Goal: Task Accomplishment & Management: Manage account settings

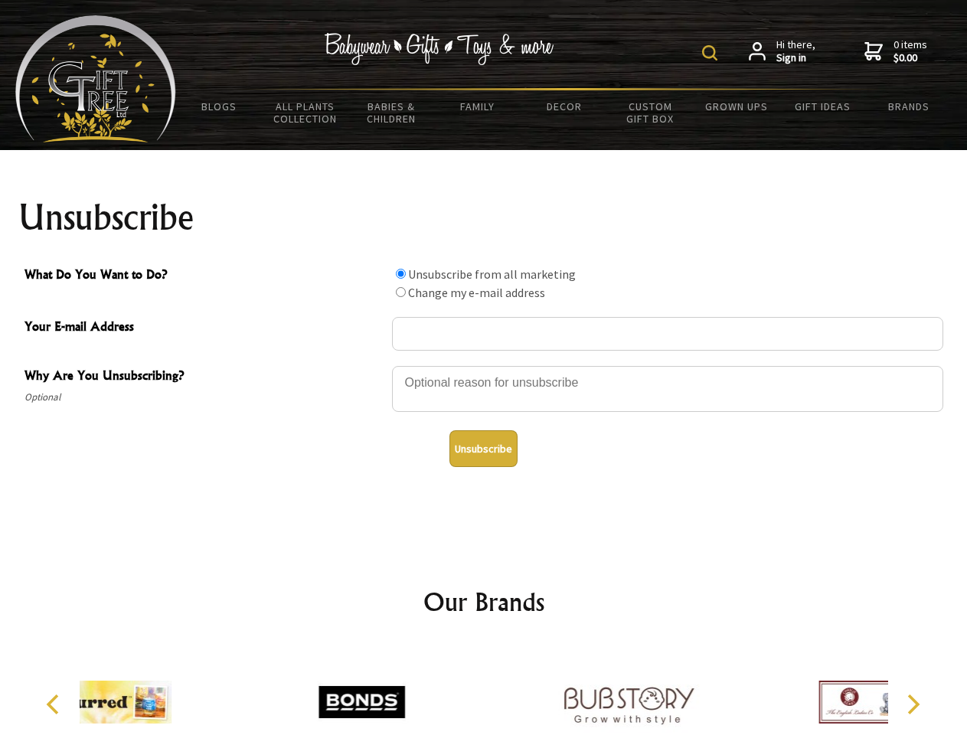
click at [712, 53] on img at bounding box center [709, 52] width 15 height 15
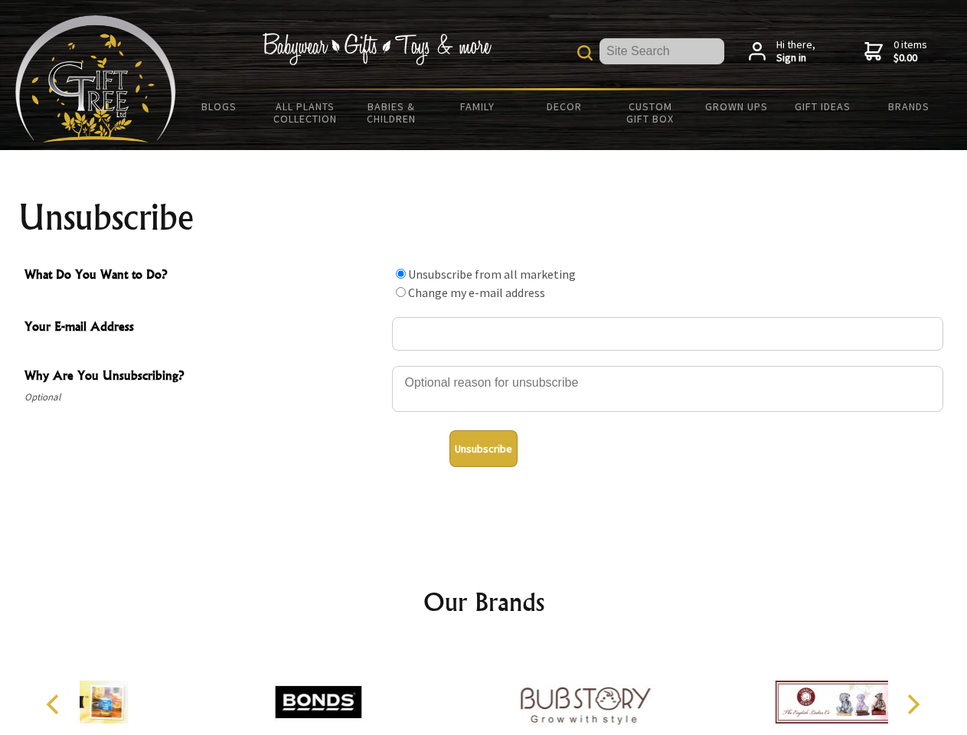
click at [484, 365] on div at bounding box center [667, 391] width 551 height 54
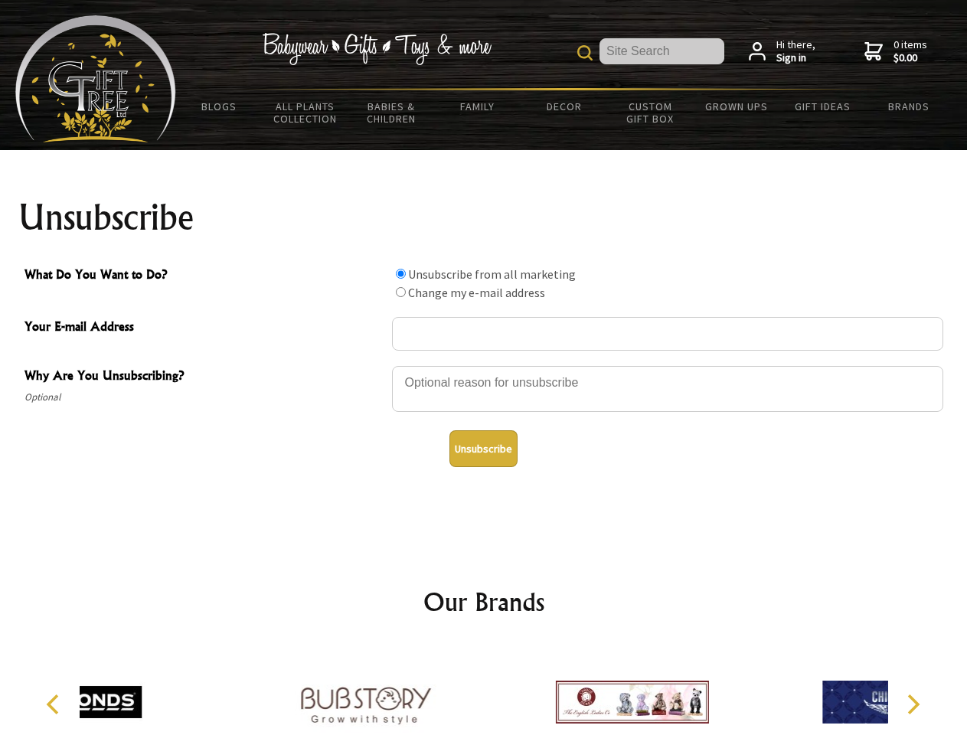
click at [400, 273] on input "What Do You Want to Do?" at bounding box center [401, 274] width 10 height 10
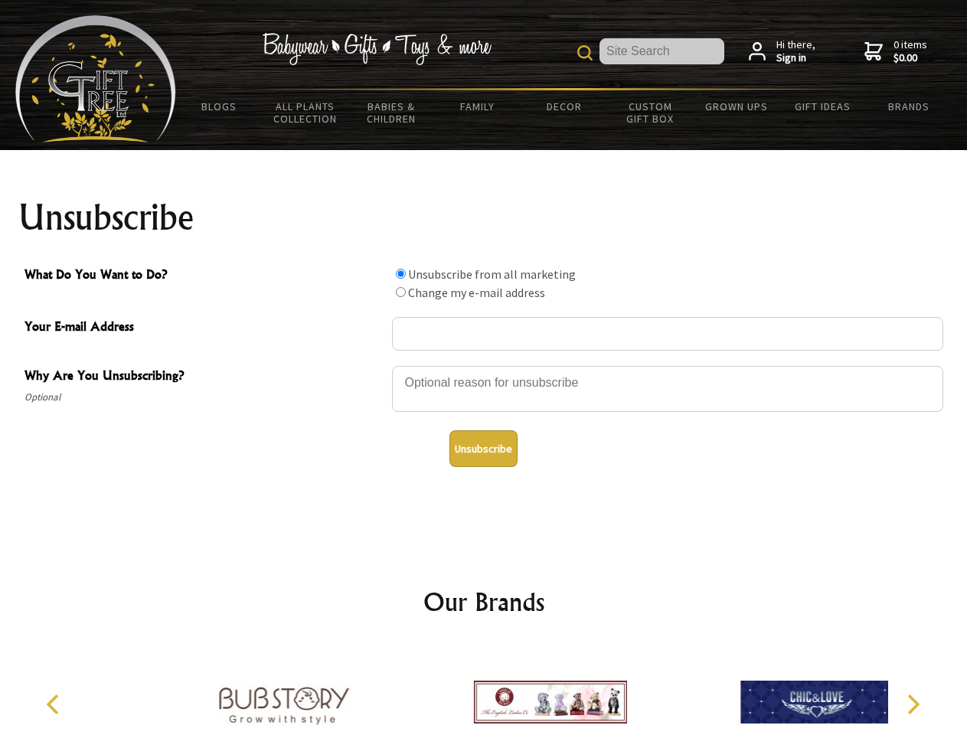
click at [400, 292] on input "What Do You Want to Do?" at bounding box center [401, 292] width 10 height 10
radio input "true"
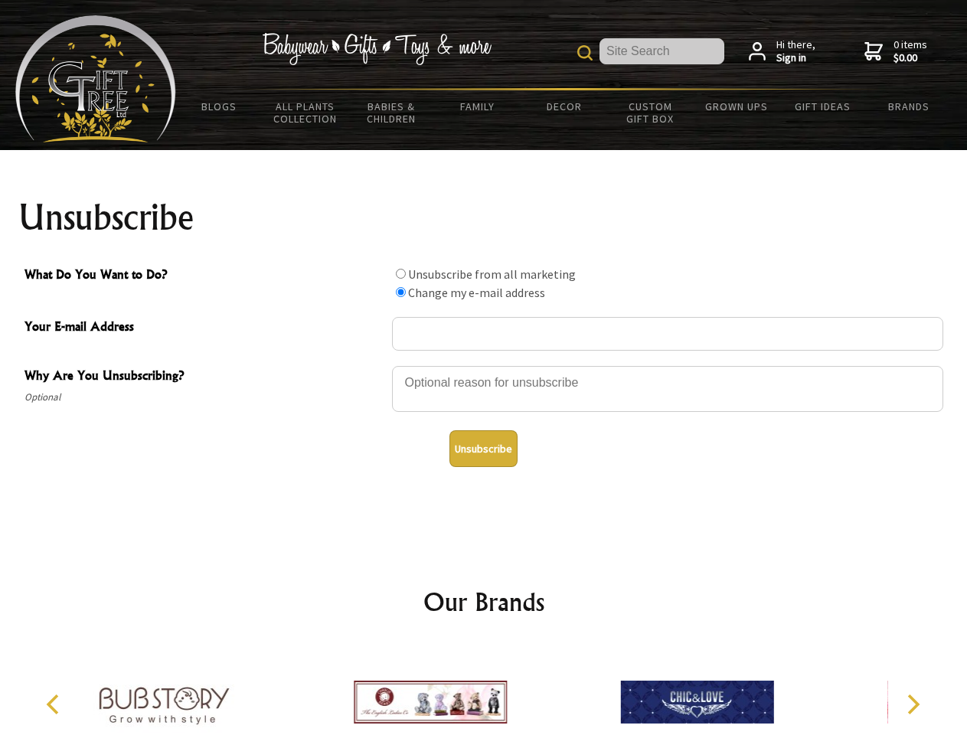
click at [483, 449] on button "Unsubscribe" at bounding box center [483, 448] width 68 height 37
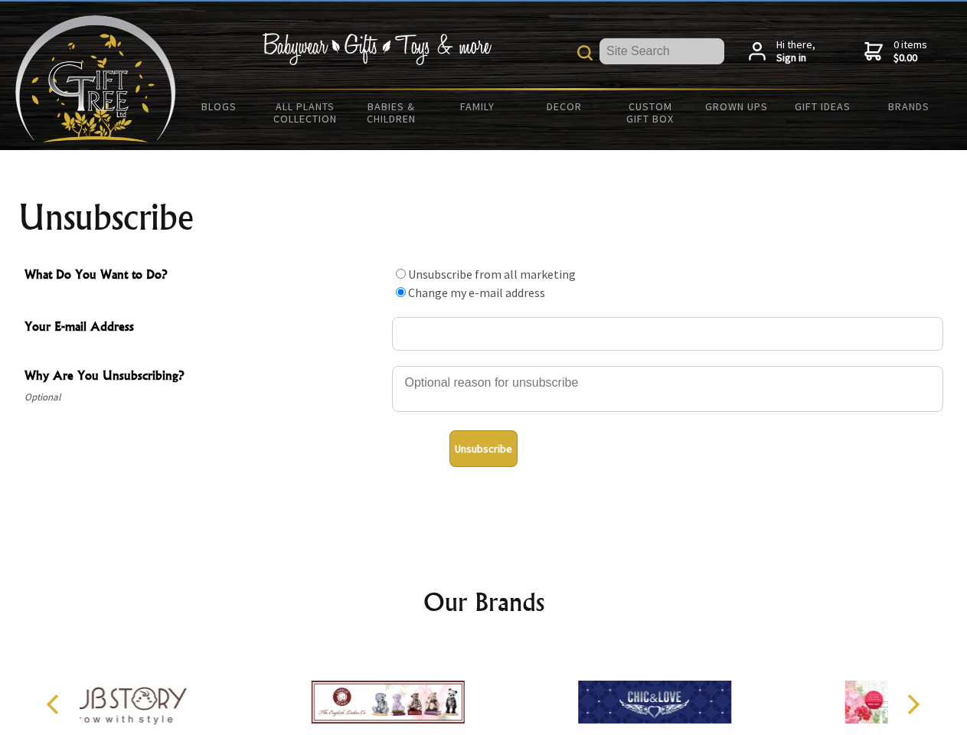
click at [55, 704] on icon "Previous" at bounding box center [54, 704] width 20 height 20
click at [913, 704] on icon "Next" at bounding box center [912, 704] width 20 height 20
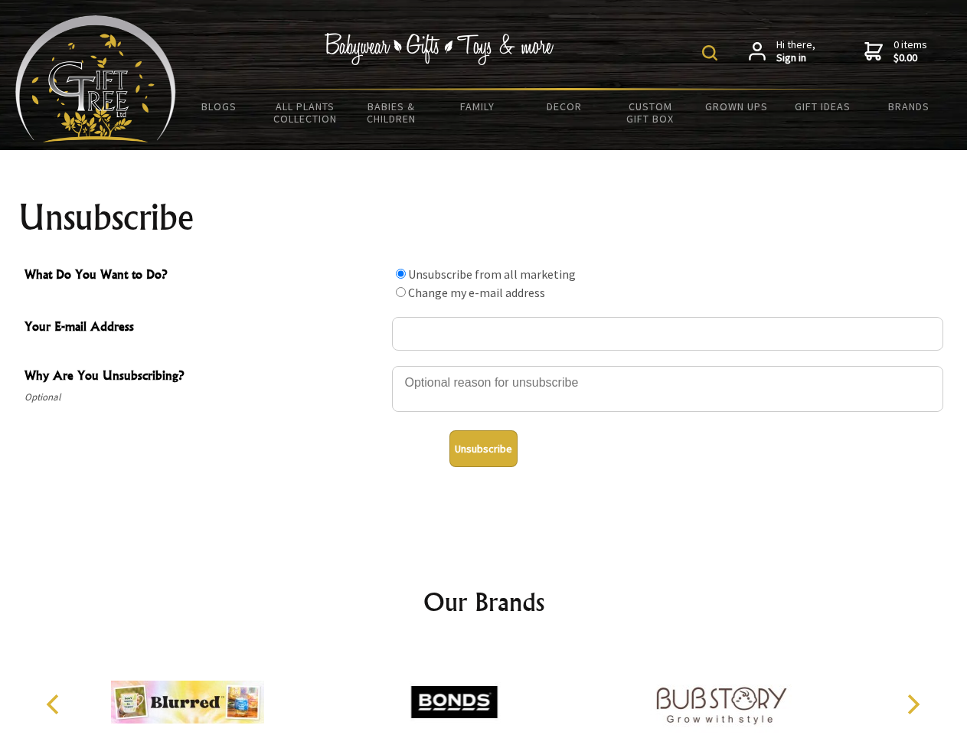
click at [712, 53] on img at bounding box center [709, 52] width 15 height 15
